Goal: Information Seeking & Learning: Learn about a topic

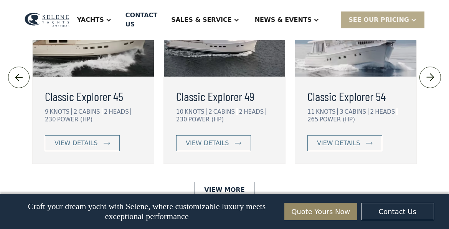
scroll to position [1707, 0]
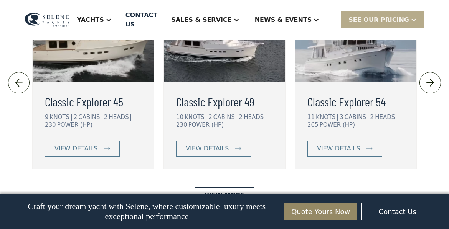
click at [430, 89] on img at bounding box center [430, 83] width 13 height 12
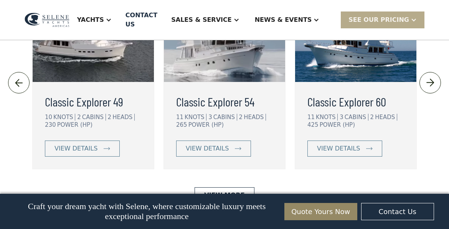
click at [430, 89] on img at bounding box center [430, 83] width 13 height 12
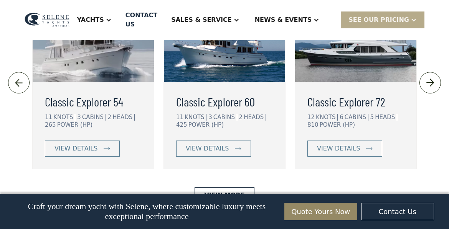
click at [430, 89] on img at bounding box center [430, 83] width 13 height 12
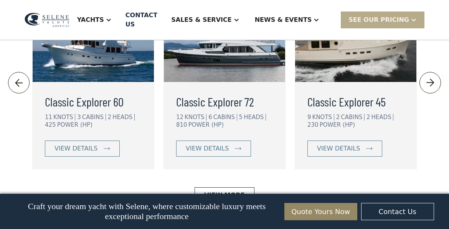
click at [430, 89] on img at bounding box center [430, 83] width 13 height 12
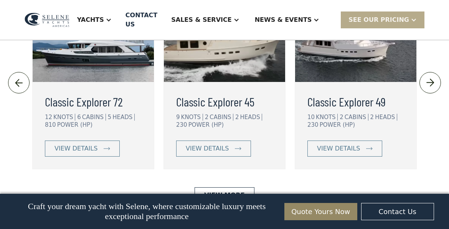
click at [21, 89] on img at bounding box center [18, 83] width 13 height 12
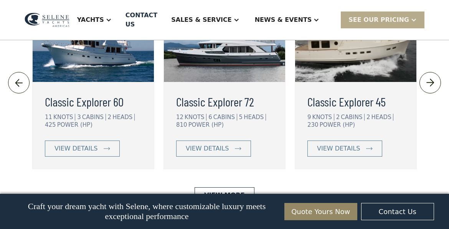
click at [21, 89] on img at bounding box center [18, 83] width 13 height 12
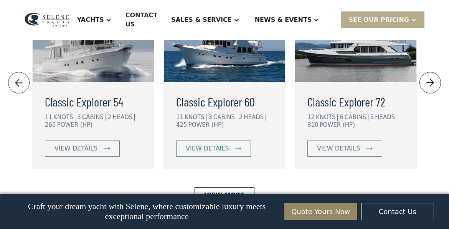
click at [21, 89] on img at bounding box center [18, 83] width 13 height 12
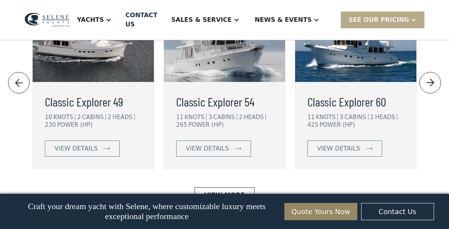
click at [21, 89] on img at bounding box center [18, 83] width 13 height 12
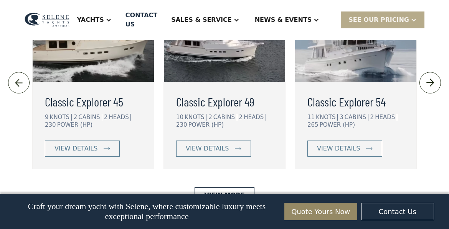
click at [429, 89] on img at bounding box center [430, 83] width 13 height 12
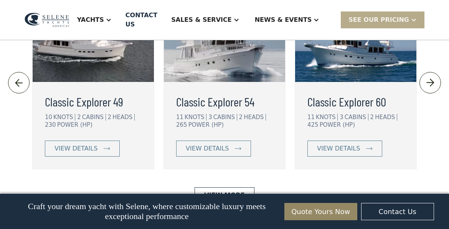
click at [425, 89] on img at bounding box center [430, 83] width 13 height 12
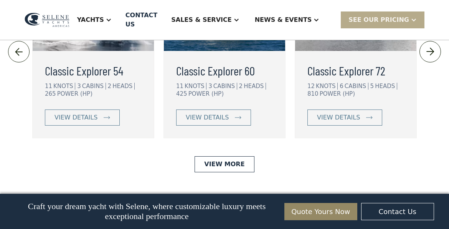
scroll to position [1733, 0]
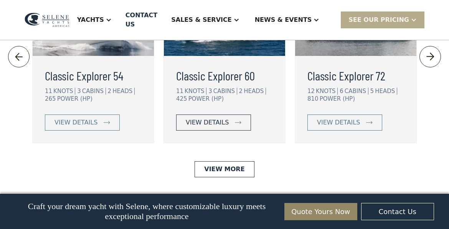
click at [230, 131] on link "view details" at bounding box center [213, 123] width 75 height 16
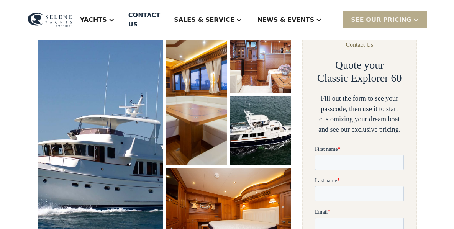
scroll to position [121, 0]
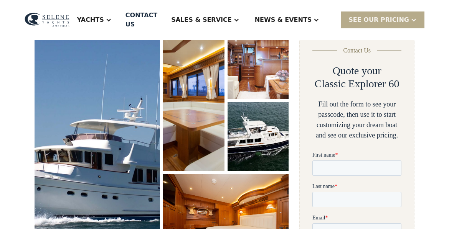
click at [125, 100] on img "open lightbox" at bounding box center [97, 144] width 132 height 240
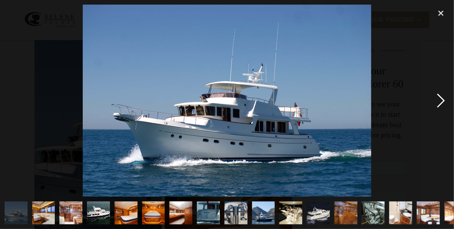
click at [438, 104] on div "next image" at bounding box center [441, 101] width 26 height 193
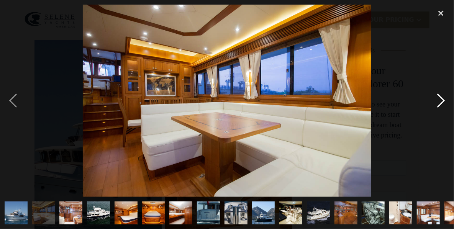
click at [438, 104] on div "next image" at bounding box center [441, 101] width 26 height 193
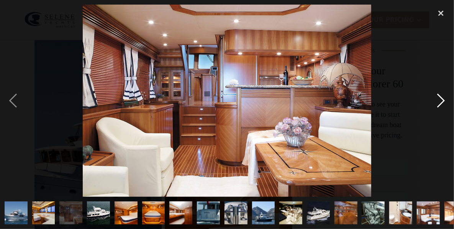
click at [438, 104] on div "next image" at bounding box center [441, 101] width 26 height 193
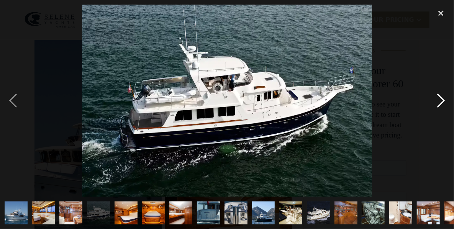
click at [438, 104] on div "next image" at bounding box center [441, 101] width 26 height 193
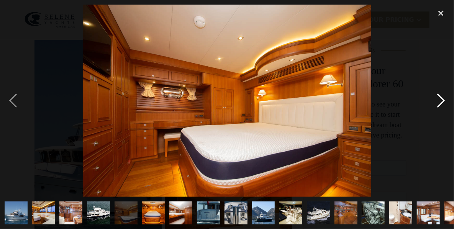
click at [438, 104] on div "next image" at bounding box center [441, 101] width 26 height 193
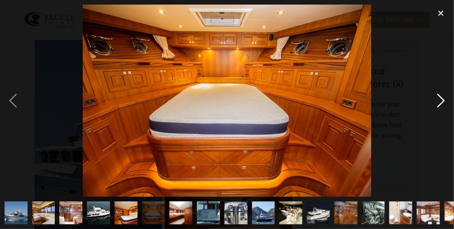
click at [438, 104] on div "next image" at bounding box center [441, 101] width 26 height 193
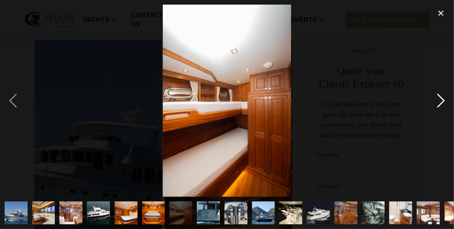
click at [438, 104] on div "next image" at bounding box center [441, 101] width 26 height 193
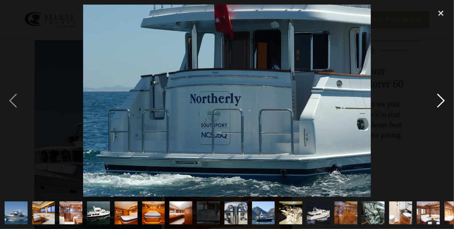
click at [438, 104] on div "next image" at bounding box center [441, 101] width 26 height 193
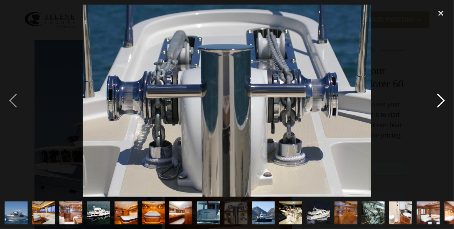
click at [438, 104] on div "next image" at bounding box center [441, 101] width 26 height 193
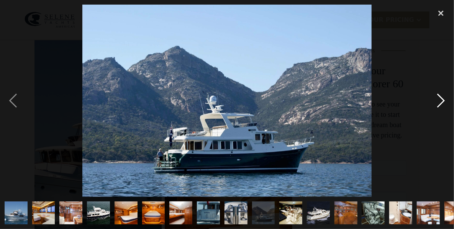
click at [438, 104] on div "next image" at bounding box center [441, 101] width 26 height 193
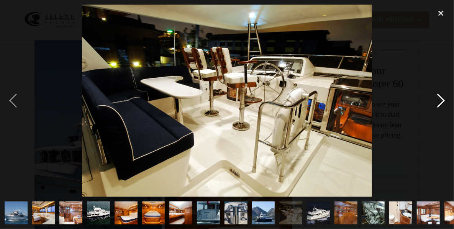
click at [438, 104] on div "next image" at bounding box center [441, 101] width 26 height 193
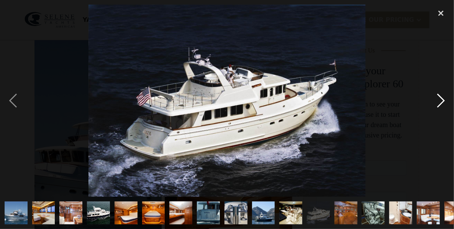
click at [438, 104] on div "next image" at bounding box center [441, 101] width 26 height 193
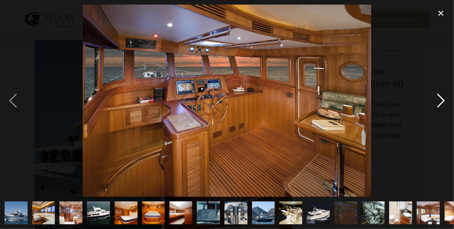
click at [438, 104] on div "next image" at bounding box center [441, 101] width 26 height 193
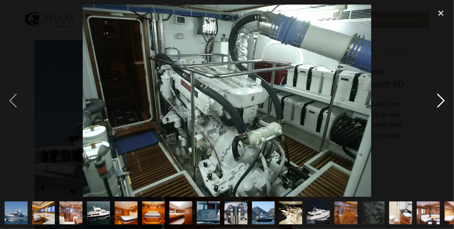
click at [438, 104] on div "next image" at bounding box center [441, 101] width 26 height 193
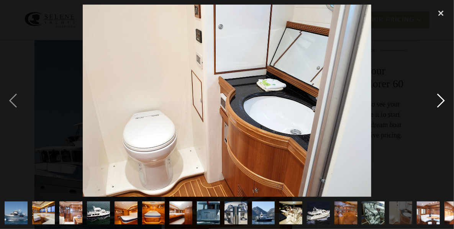
click at [438, 104] on div "next image" at bounding box center [441, 101] width 26 height 193
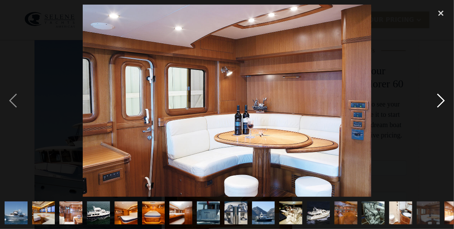
click at [438, 104] on div "next image" at bounding box center [441, 101] width 26 height 193
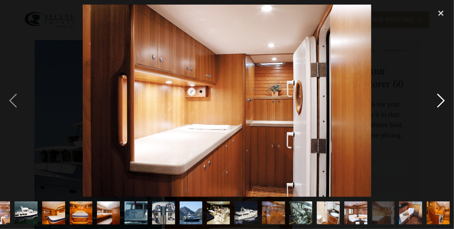
scroll to position [0, 73]
click at [438, 104] on div "next image" at bounding box center [441, 101] width 26 height 193
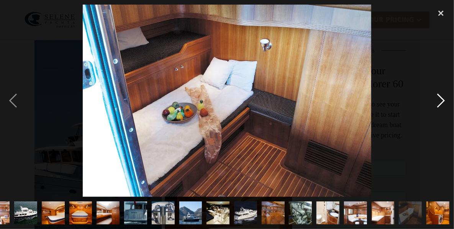
click at [438, 104] on div "next image" at bounding box center [441, 101] width 26 height 193
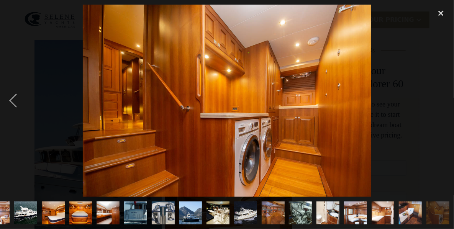
click at [438, 104] on div "next image" at bounding box center [441, 101] width 26 height 193
click at [443, 12] on div "close lightbox" at bounding box center [441, 13] width 26 height 17
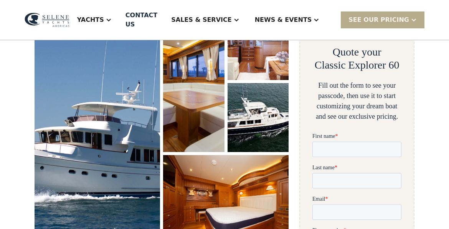
scroll to position [0, 0]
